Goal: Task Accomplishment & Management: Use online tool/utility

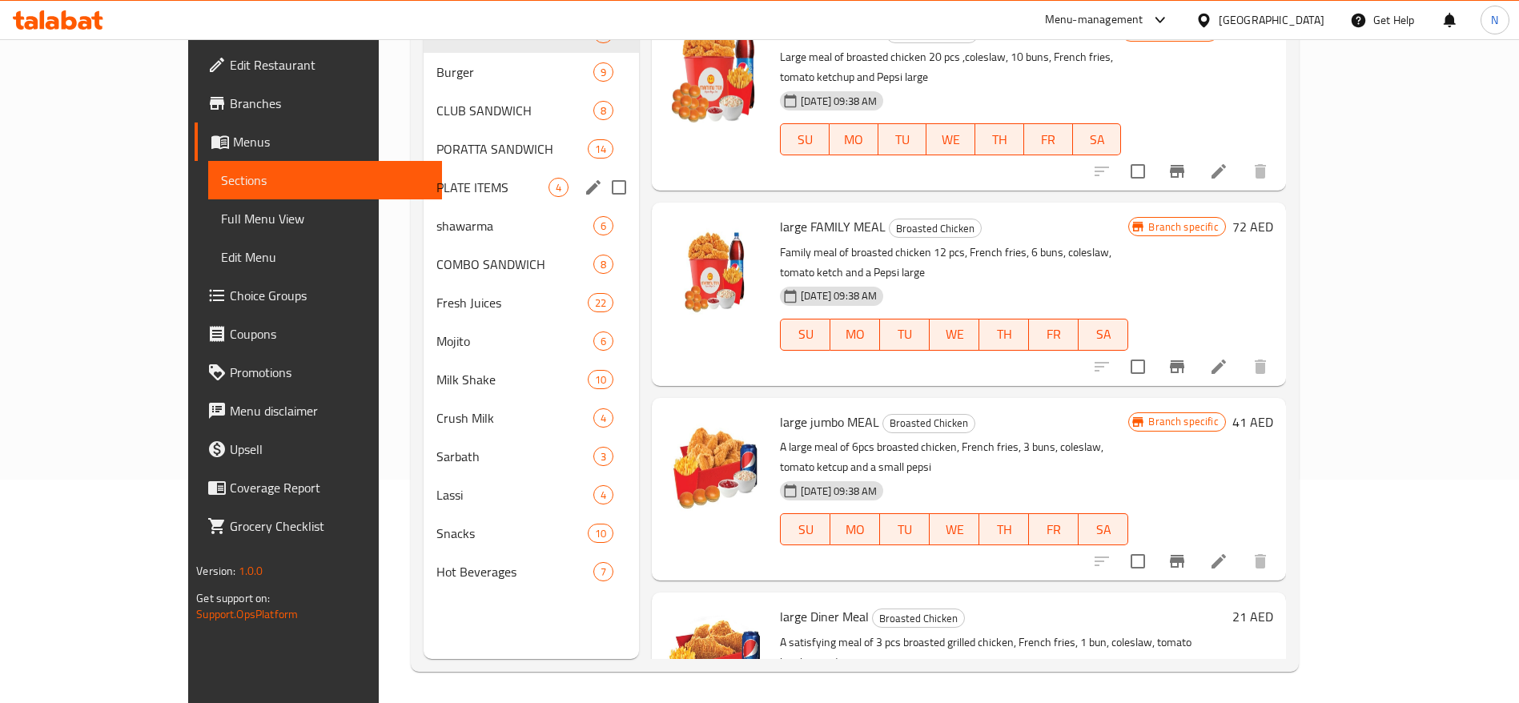
scroll to position [224, 0]
click at [436, 221] on span "shawarma" at bounding box center [492, 224] width 112 height 19
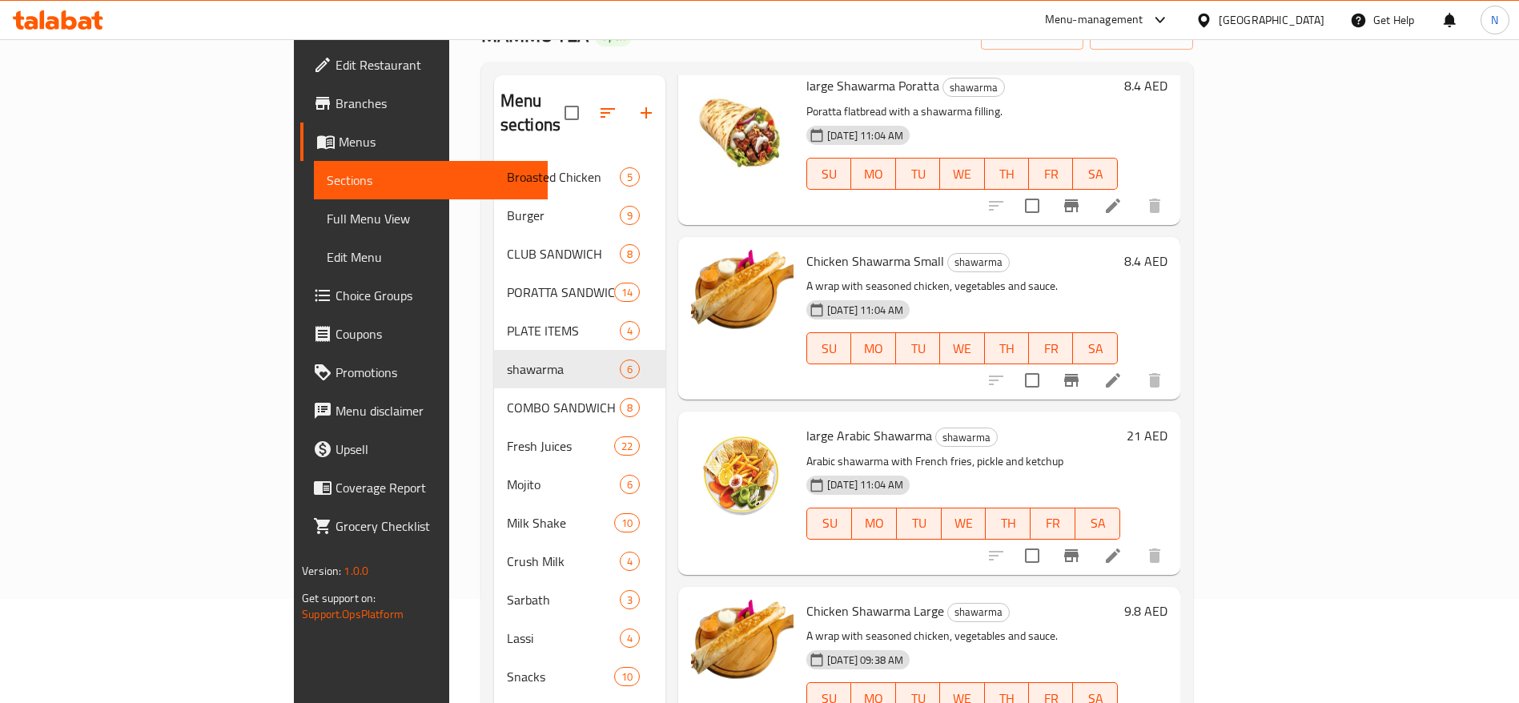
scroll to position [360, 0]
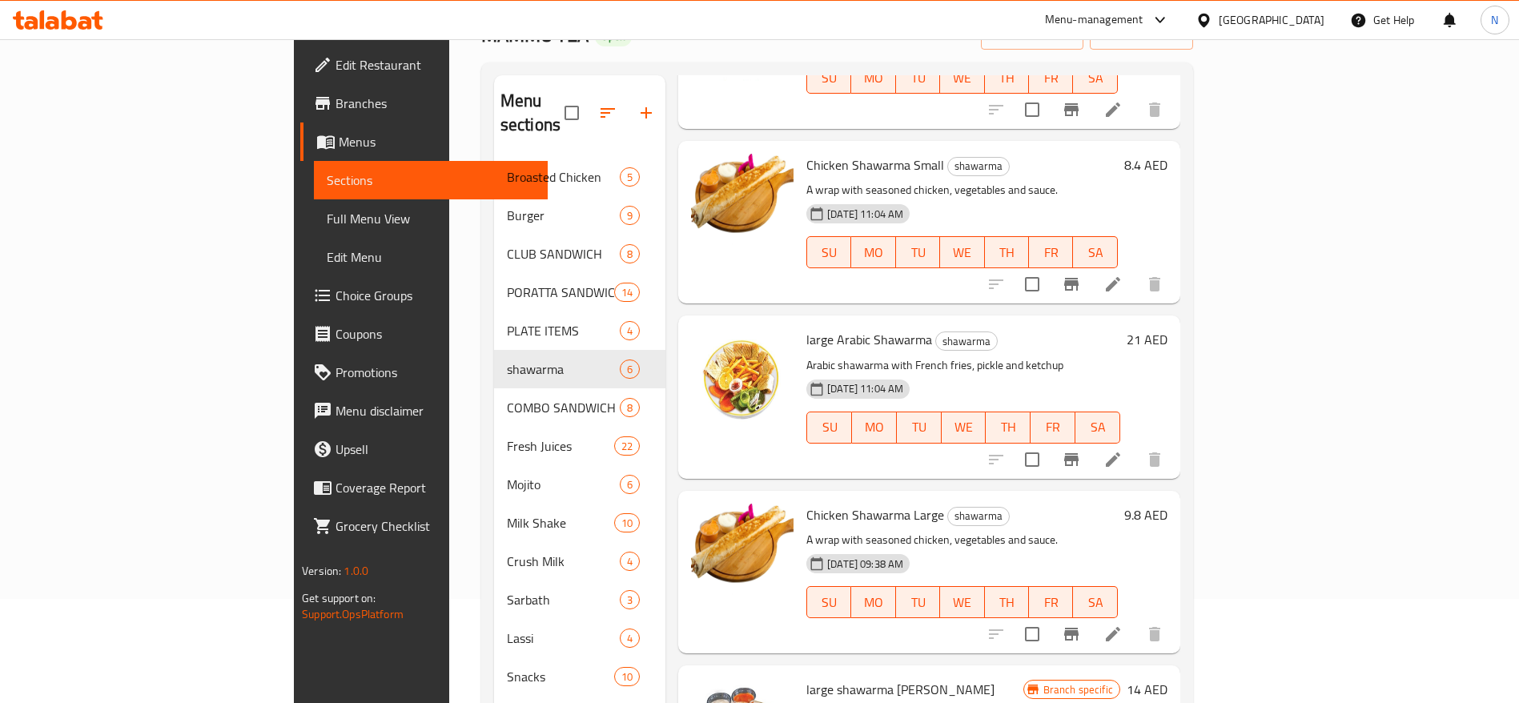
click at [327, 219] on span "Full Menu View" at bounding box center [431, 218] width 208 height 19
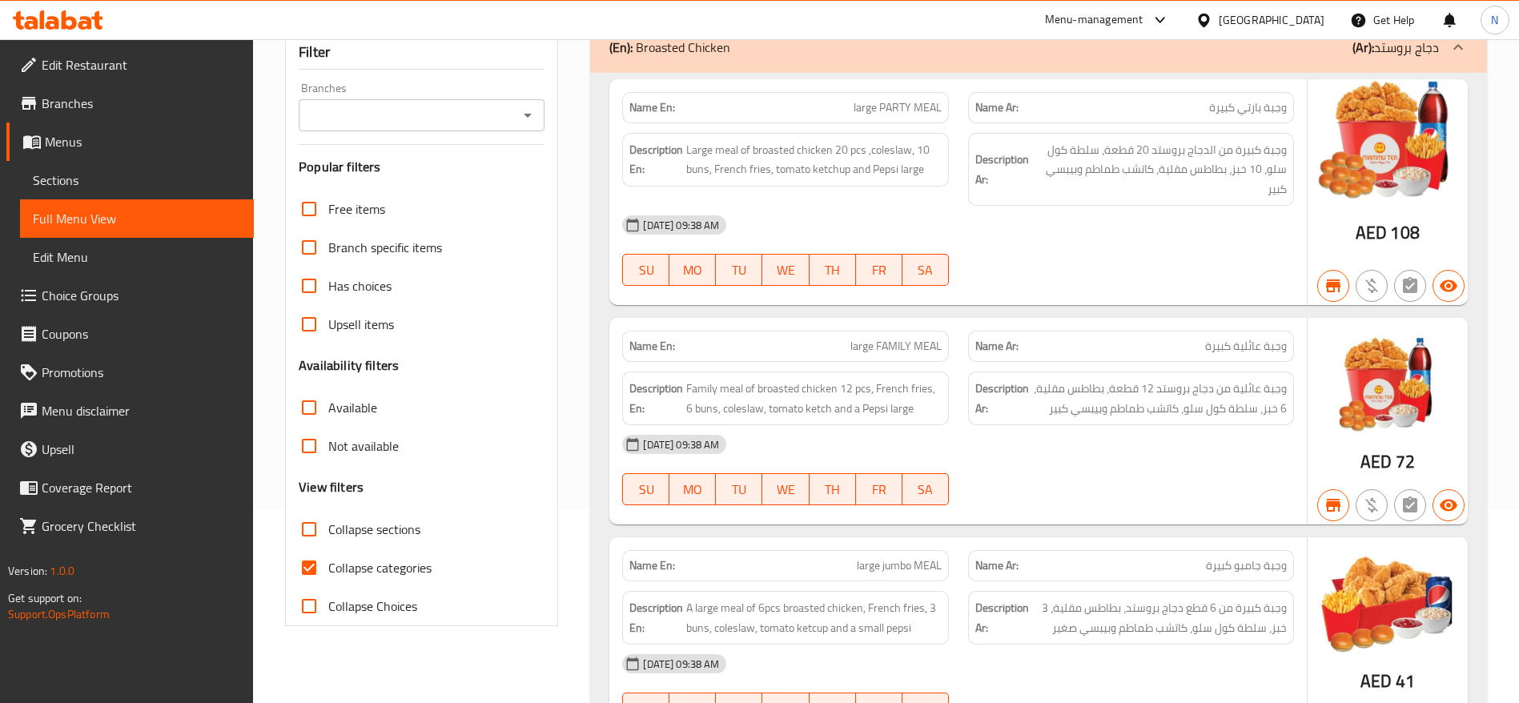
scroll to position [224, 0]
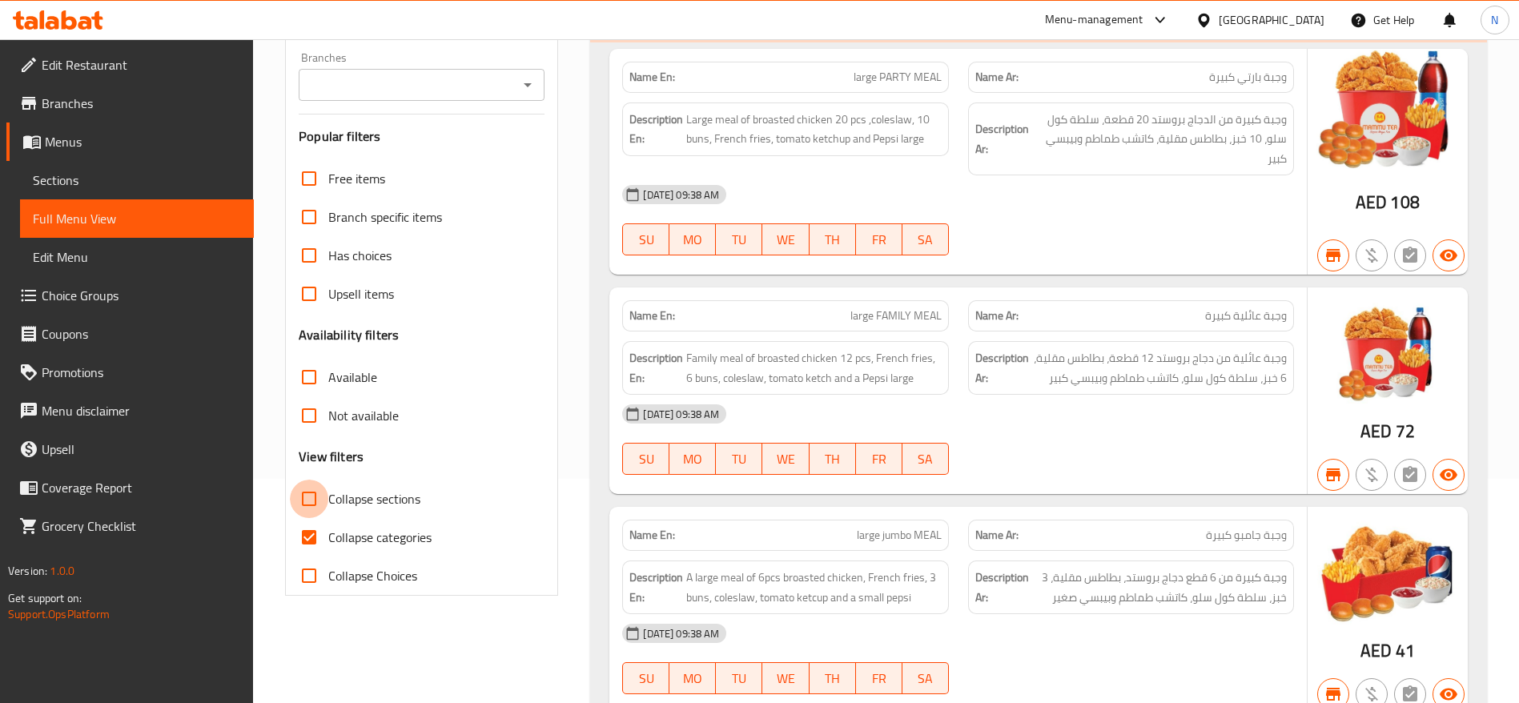
click at [318, 501] on input "Collapse sections" at bounding box center [309, 499] width 38 height 38
checkbox input "true"
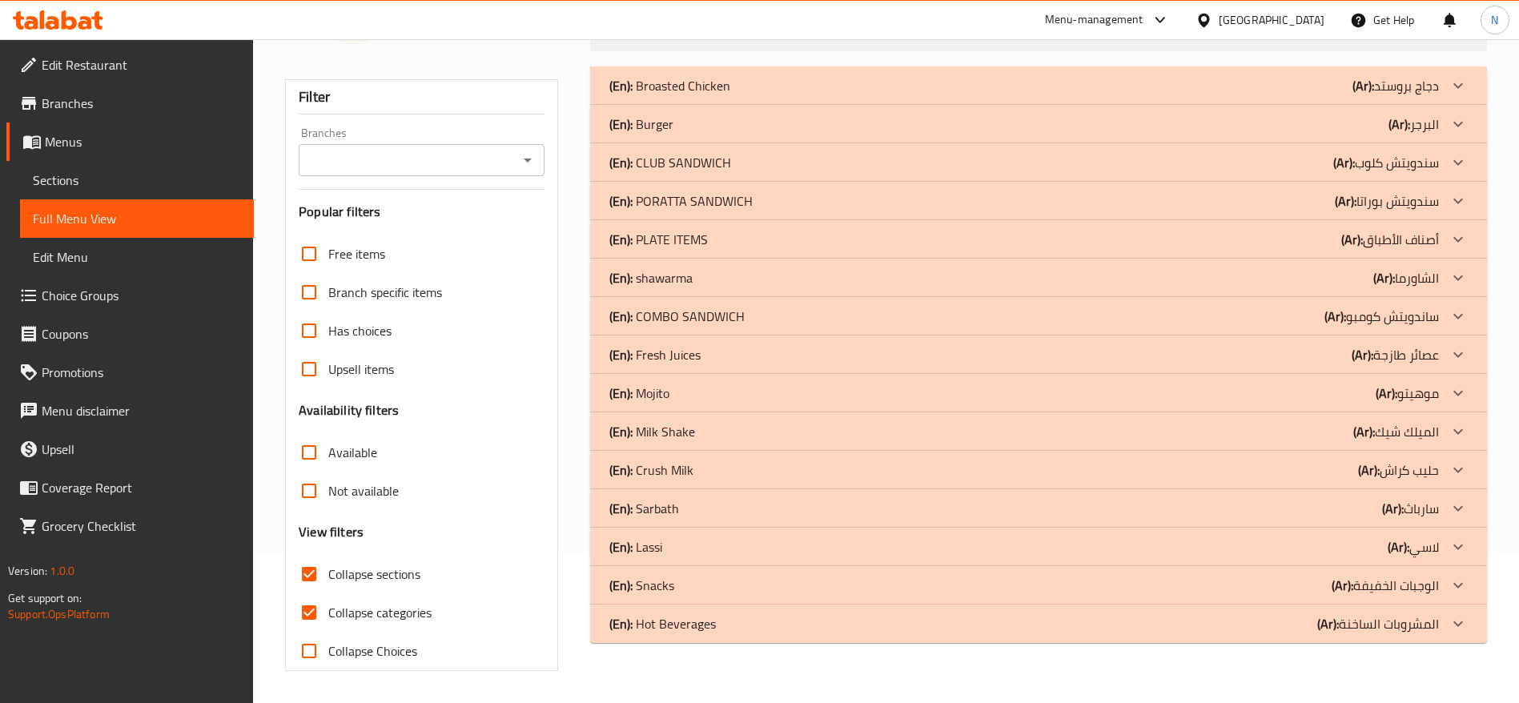
scroll to position [149, 0]
click at [785, 95] on div "(En): shawarma (Ar): الشاورما" at bounding box center [1023, 85] width 829 height 19
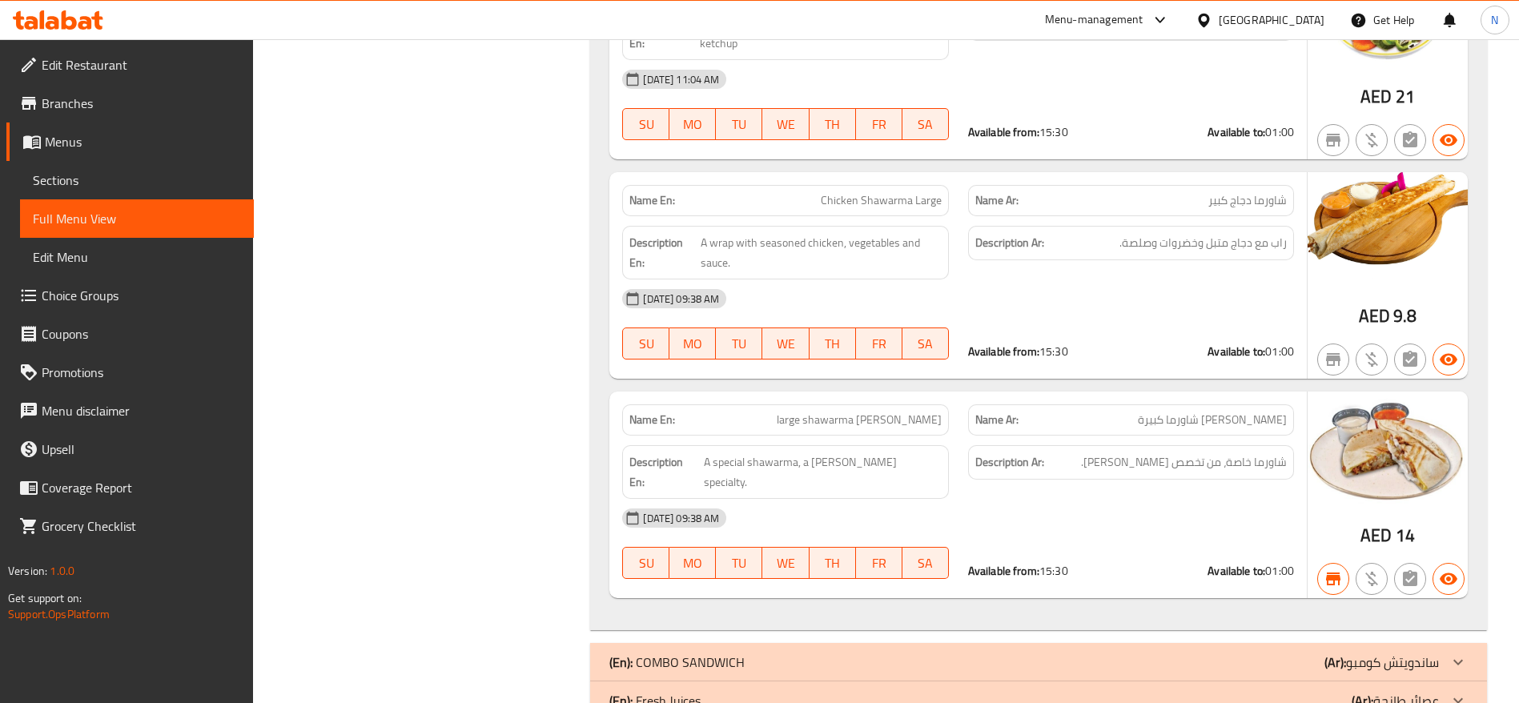
scroll to position [1201, 0]
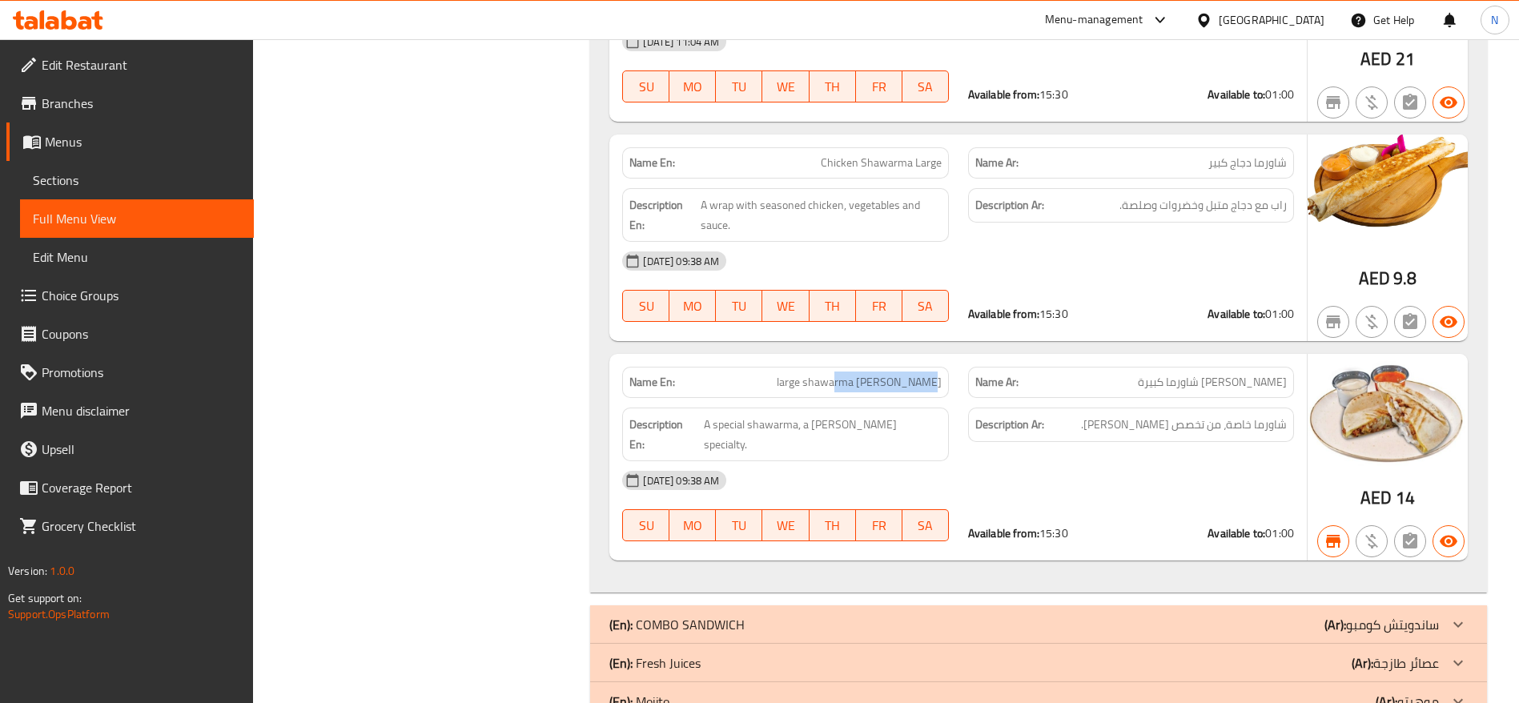
drag, startPoint x: 847, startPoint y: 394, endPoint x: 938, endPoint y: 391, distance: 91.3
click at [938, 391] on div "Name En: large shawarma [PERSON_NAME]" at bounding box center [785, 382] width 326 height 31
click at [893, 377] on span "large shawarma [PERSON_NAME]" at bounding box center [859, 382] width 165 height 17
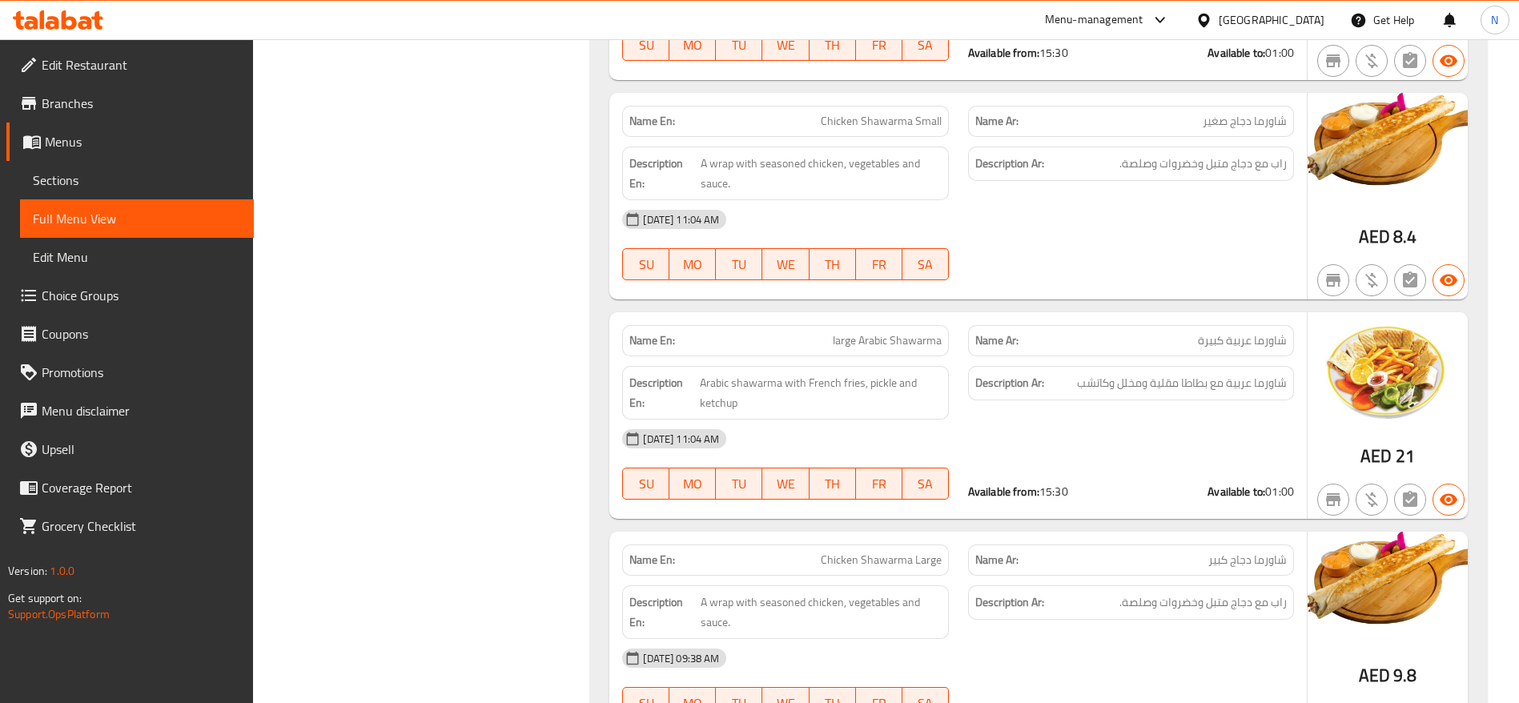
scroll to position [841, 0]
